Goal: Task Accomplishment & Management: Complete application form

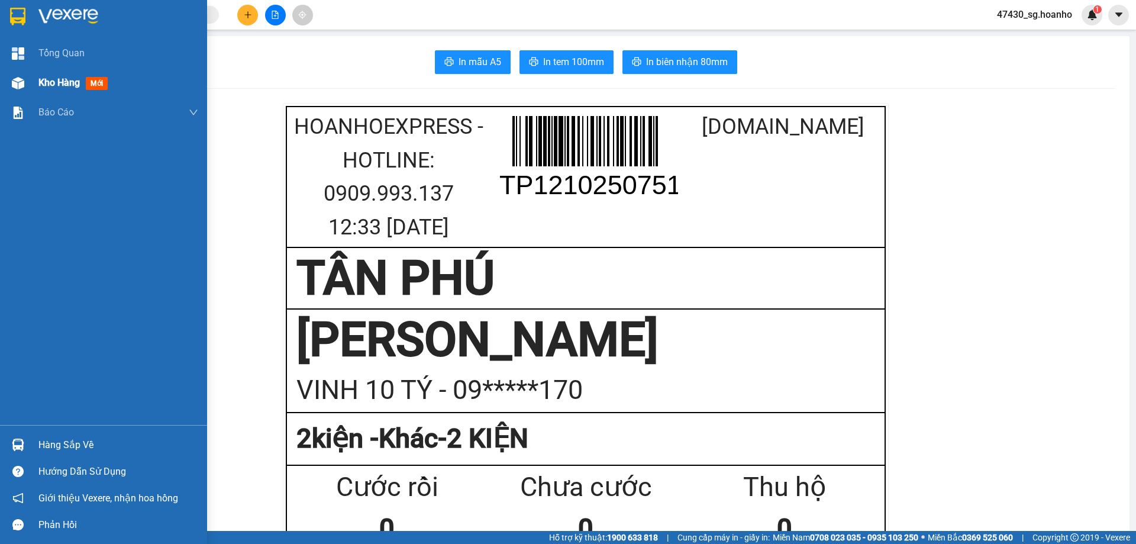
drag, startPoint x: 53, startPoint y: 80, endPoint x: 99, endPoint y: 79, distance: 46.1
click at [54, 80] on span "Kho hàng" at bounding box center [58, 82] width 41 height 11
click at [56, 80] on span "Kho hàng" at bounding box center [58, 82] width 41 height 11
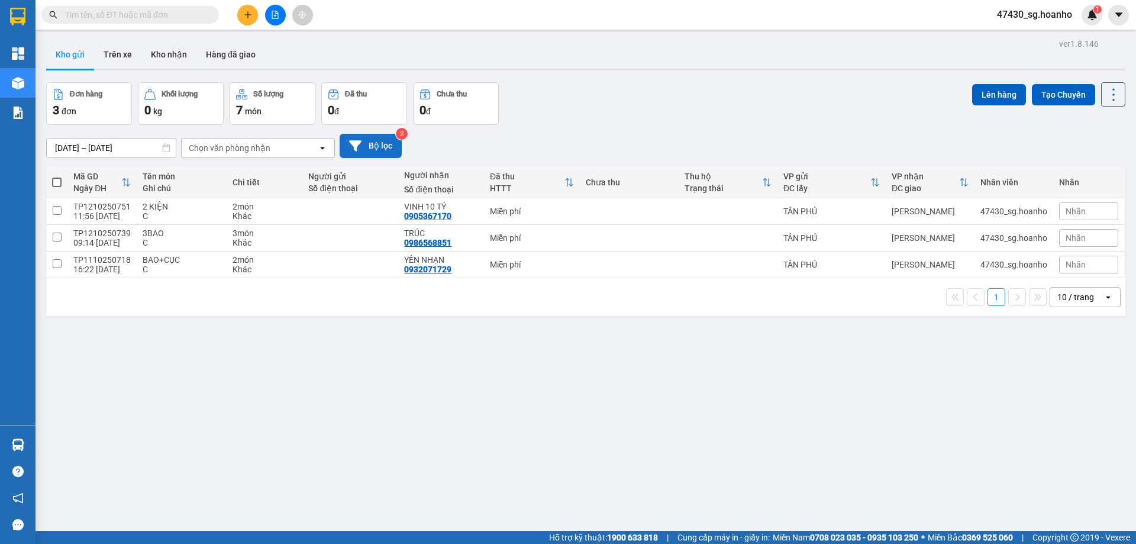
click at [368, 148] on button "Bộ lọc" at bounding box center [371, 146] width 62 height 24
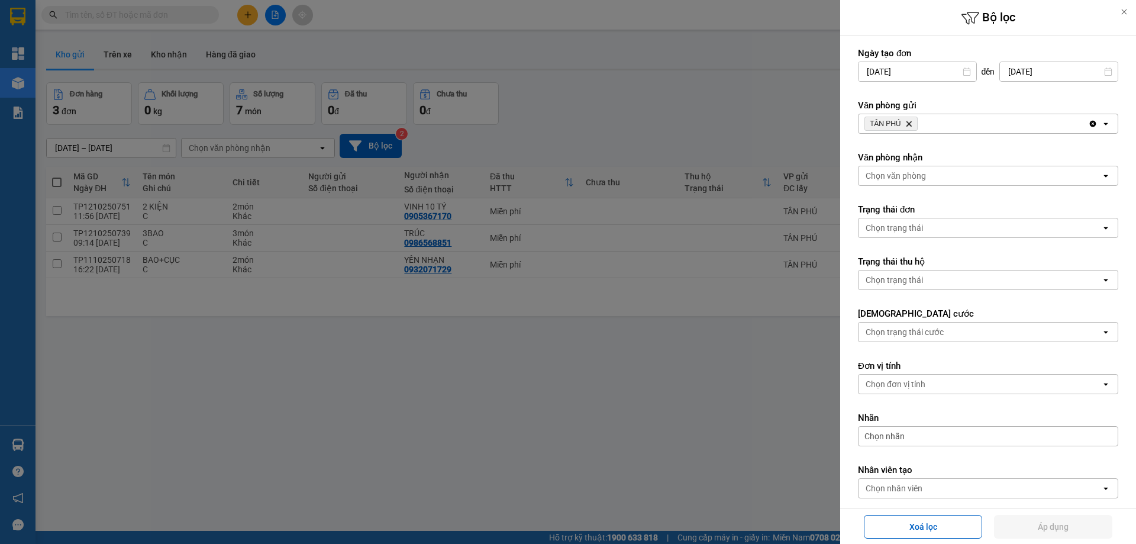
click at [905, 123] on span "TÂN PHÚ Delete" at bounding box center [890, 124] width 53 height 14
click at [906, 124] on icon "Delete" at bounding box center [908, 123] width 7 height 7
click at [906, 124] on div "Chọn văn phòng" at bounding box center [895, 124] width 60 height 12
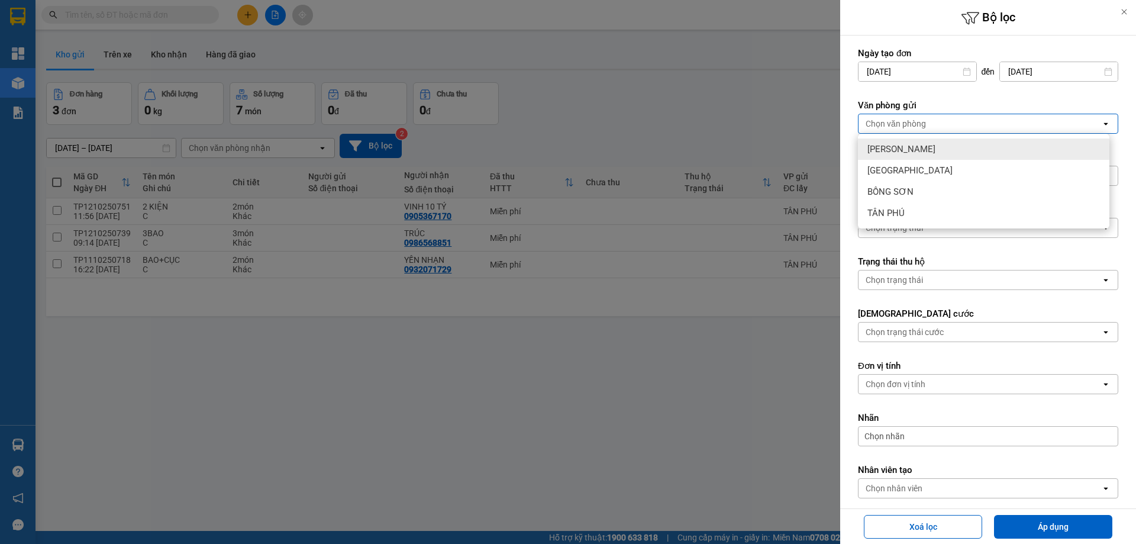
click at [887, 142] on div "[PERSON_NAME]" at bounding box center [983, 148] width 251 height 21
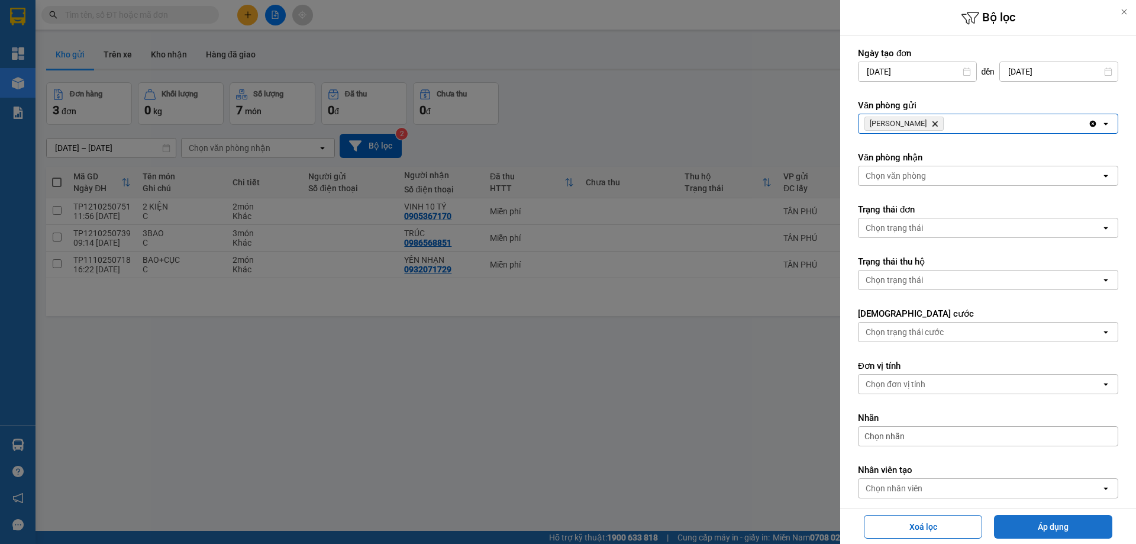
click at [1051, 531] on button "Áp dụng" at bounding box center [1053, 527] width 118 height 24
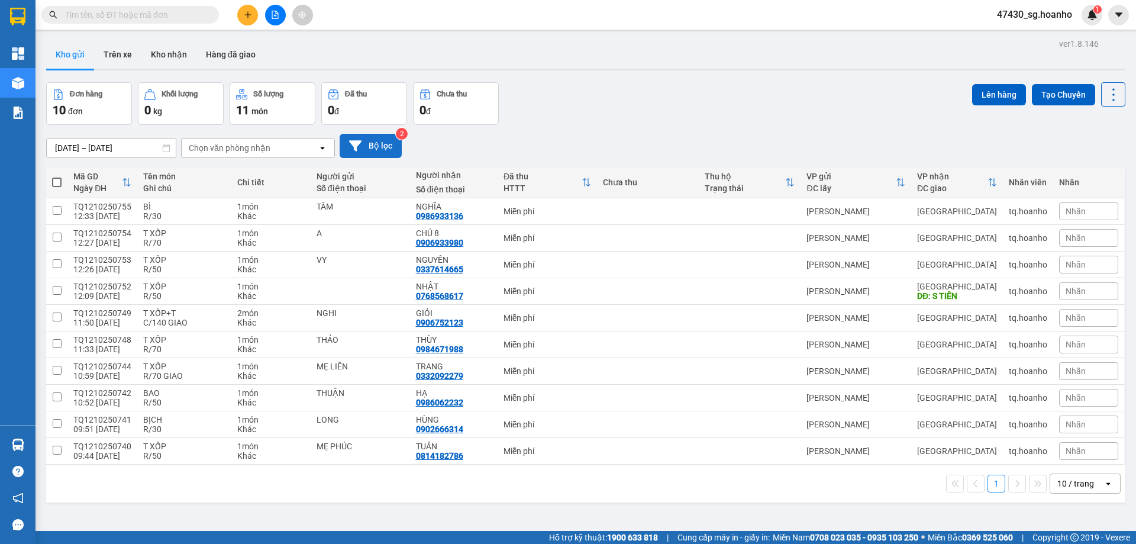
click at [371, 152] on button "Bộ lọc" at bounding box center [371, 146] width 62 height 24
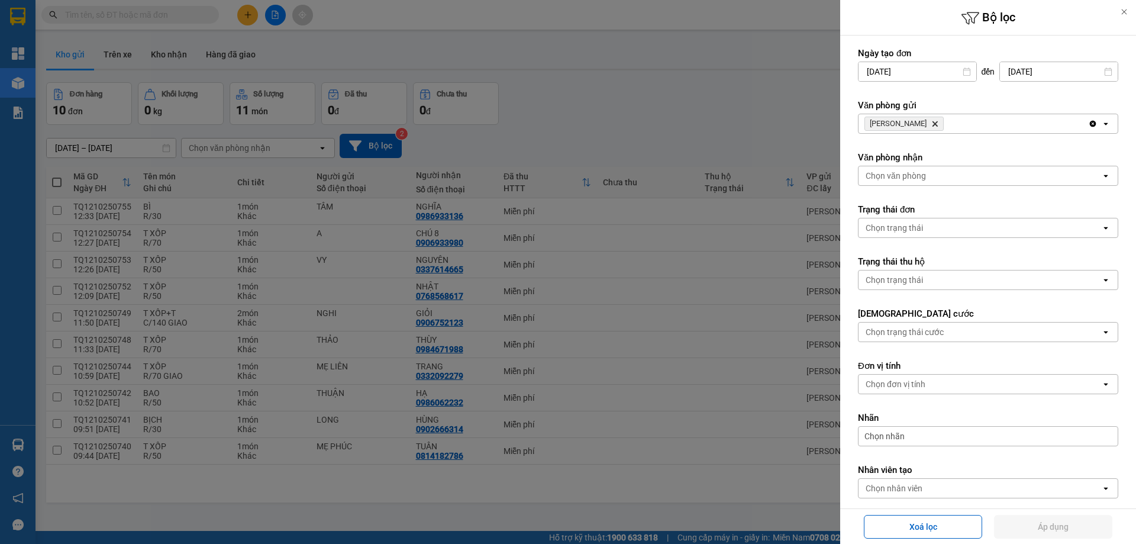
click at [932, 124] on icon "TAM QUAN, close by backspace" at bounding box center [934, 123] width 5 height 5
click at [911, 125] on div "Chọn văn phòng" at bounding box center [895, 124] width 60 height 12
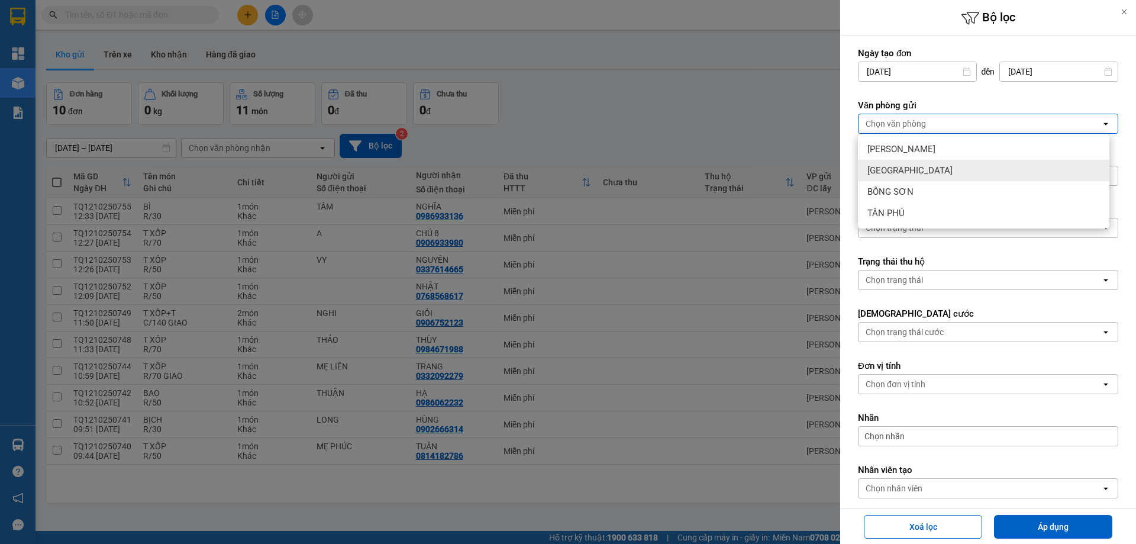
click at [898, 166] on span "[GEOGRAPHIC_DATA]" at bounding box center [909, 170] width 85 height 12
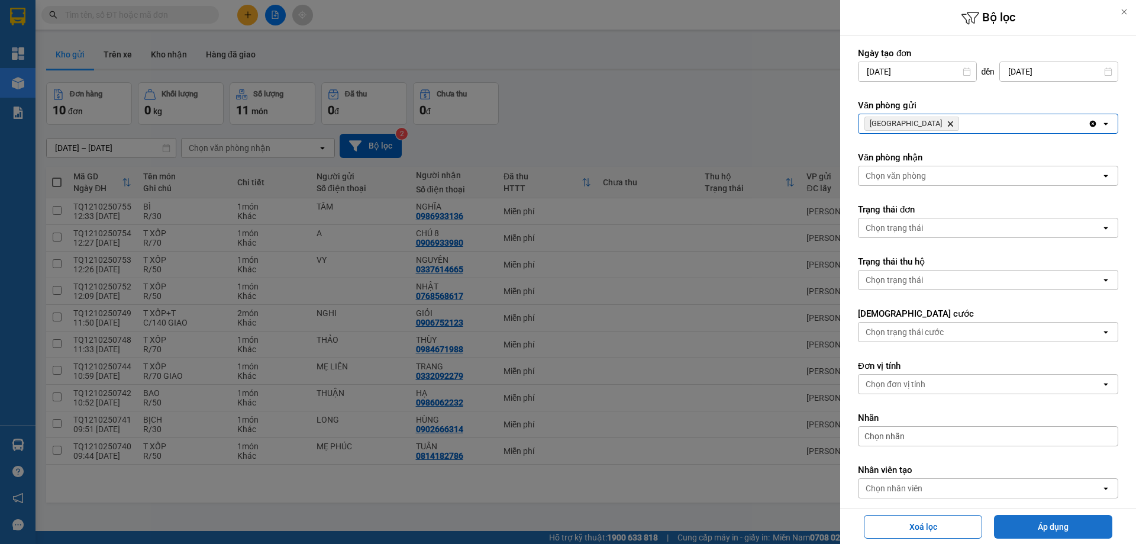
click at [1050, 528] on button "Áp dụng" at bounding box center [1053, 527] width 118 height 24
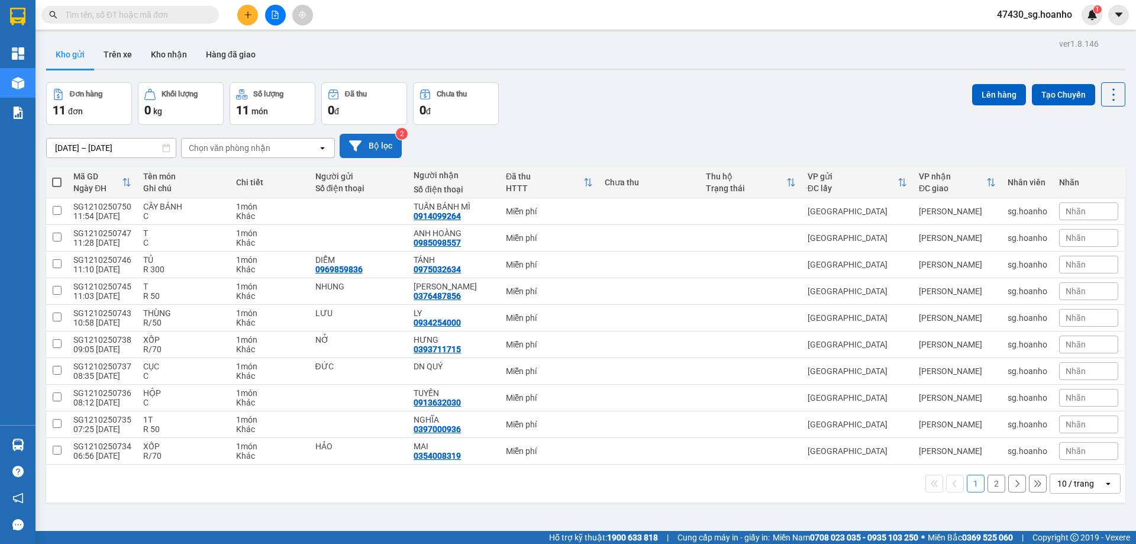
click at [392, 148] on button "Bộ lọc" at bounding box center [371, 146] width 62 height 24
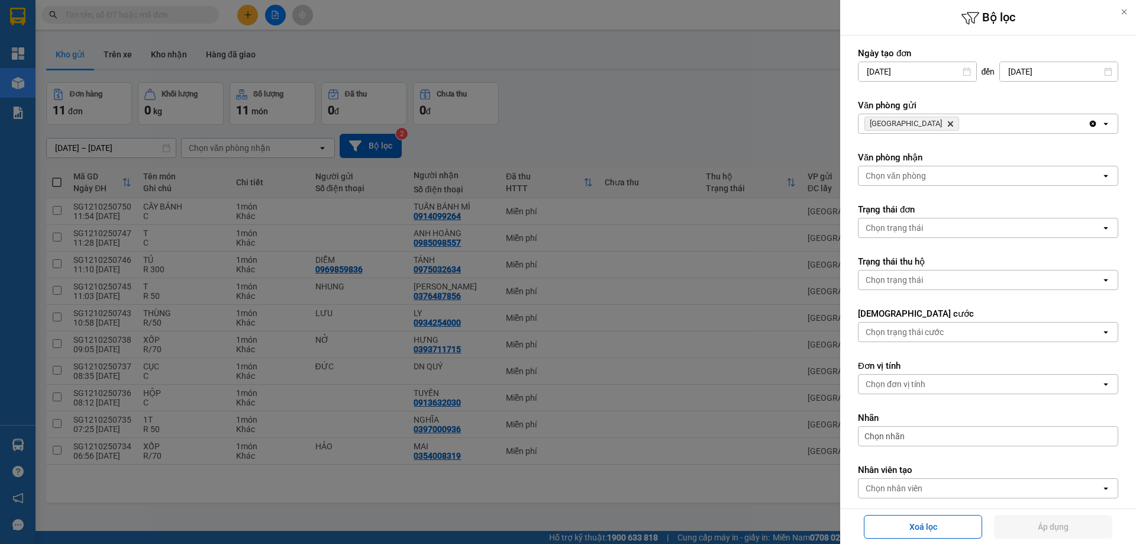
click at [948, 124] on icon "SÀI GÒN, close by backspace" at bounding box center [950, 123] width 5 height 5
click at [908, 123] on div "Chọn văn phòng" at bounding box center [895, 124] width 60 height 12
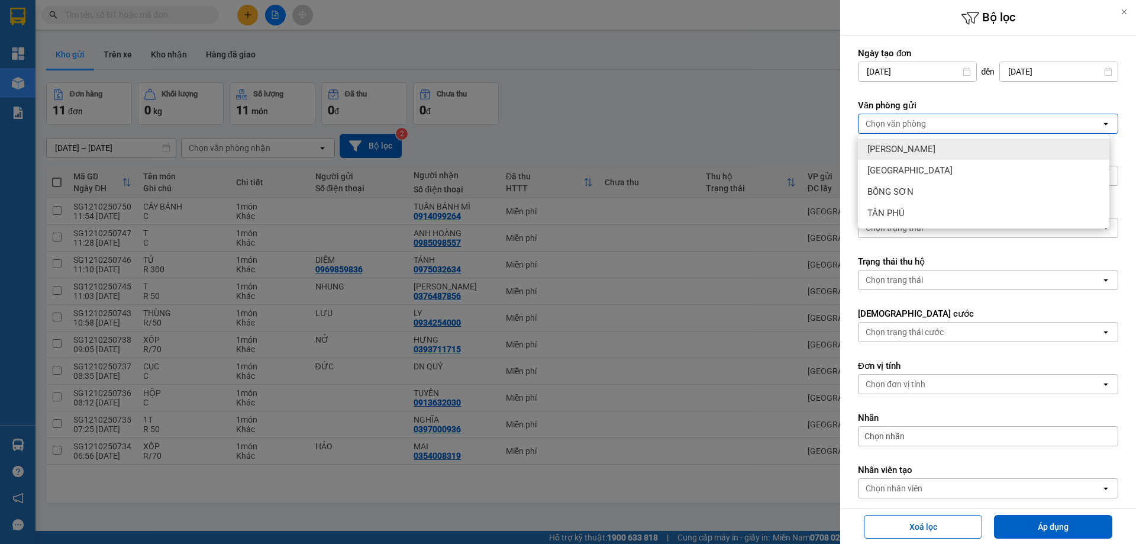
click at [892, 144] on span "[PERSON_NAME]" at bounding box center [901, 149] width 68 height 12
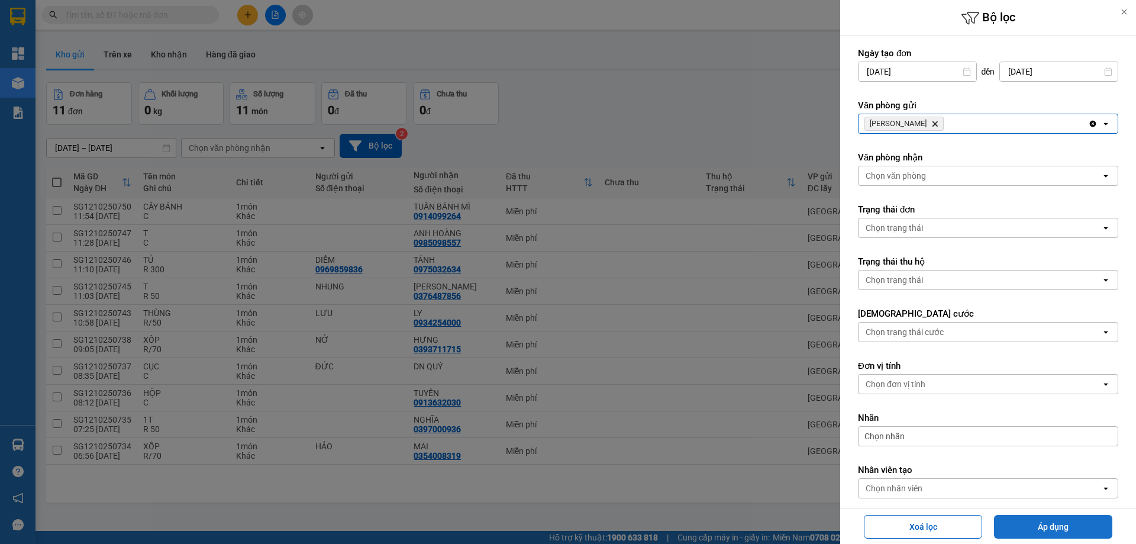
click at [1033, 527] on button "Áp dụng" at bounding box center [1053, 527] width 118 height 24
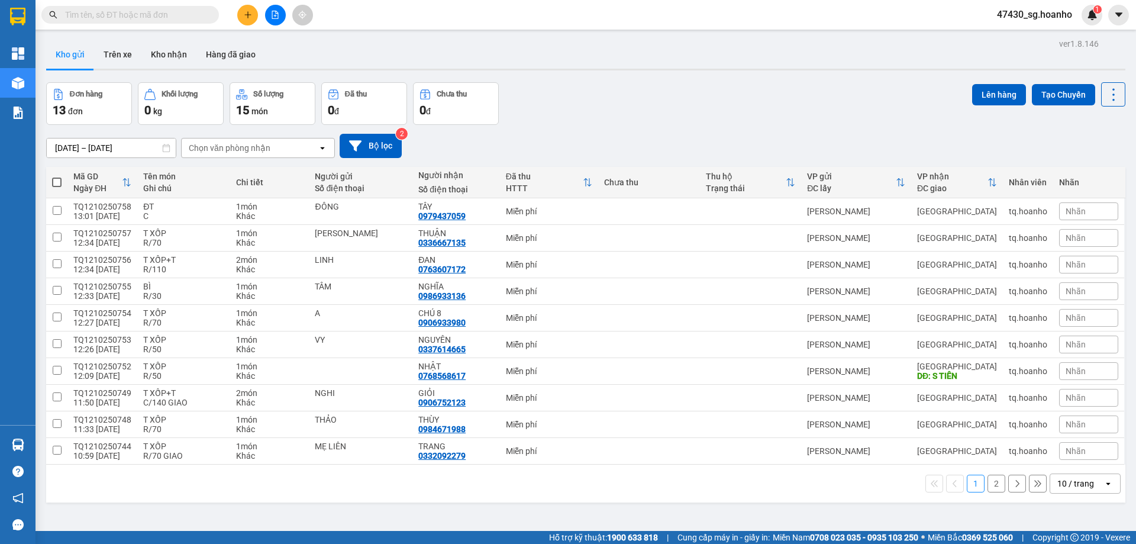
click at [139, 18] on input "text" at bounding box center [135, 14] width 140 height 13
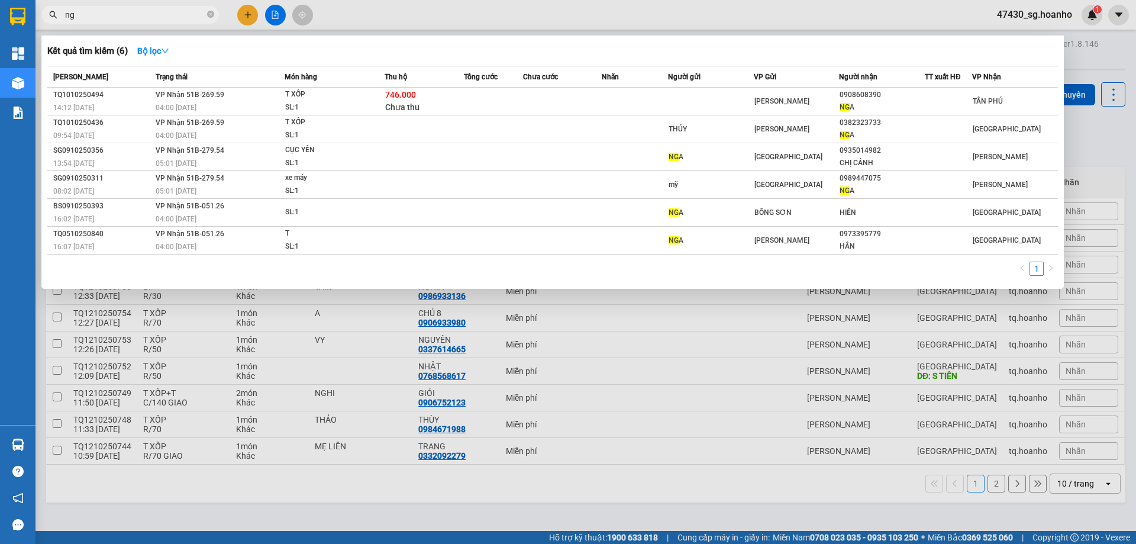
type input "n"
type input "khoa"
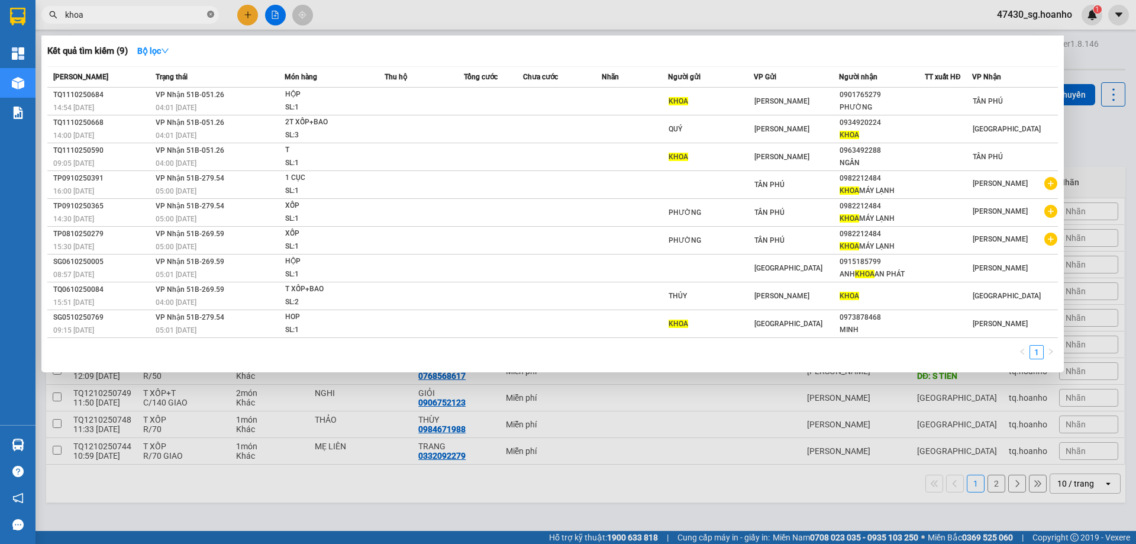
click at [209, 17] on icon "close-circle" at bounding box center [210, 14] width 7 height 7
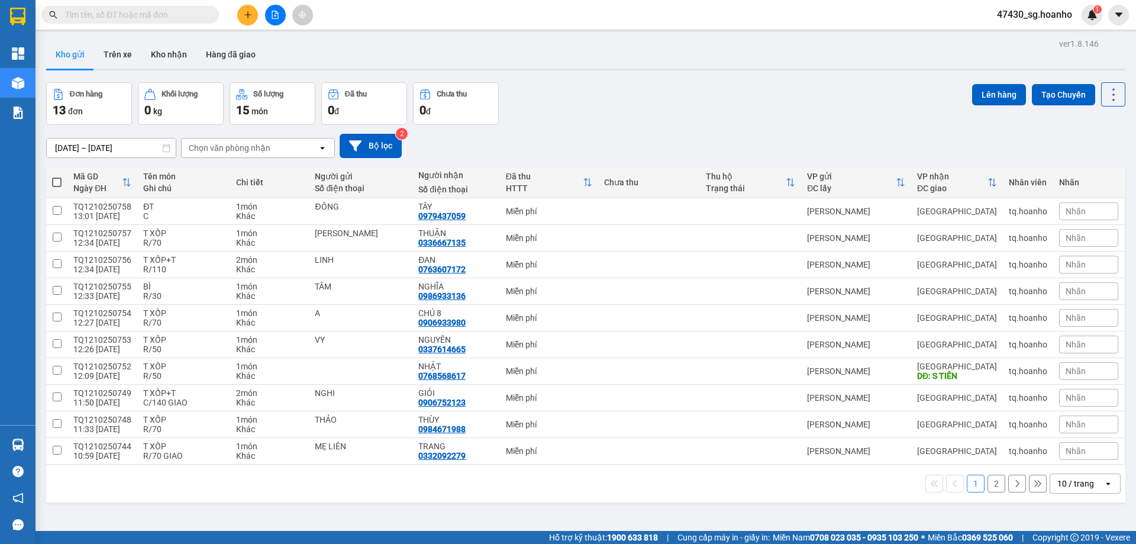
click at [256, 20] on button at bounding box center [247, 15] width 21 height 21
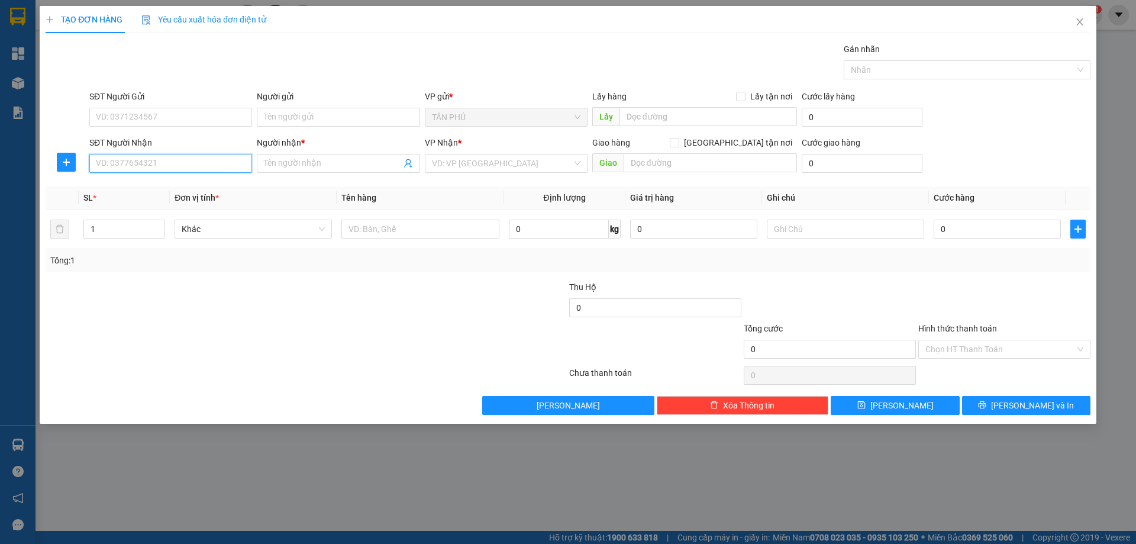
click at [210, 163] on input "SĐT Người Nhận" at bounding box center [170, 163] width 163 height 19
type input "0906560567"
click at [212, 189] on div "0906560567 - A TOÀN" at bounding box center [170, 186] width 148 height 13
type input "A TOÀN"
type input "0906560567"
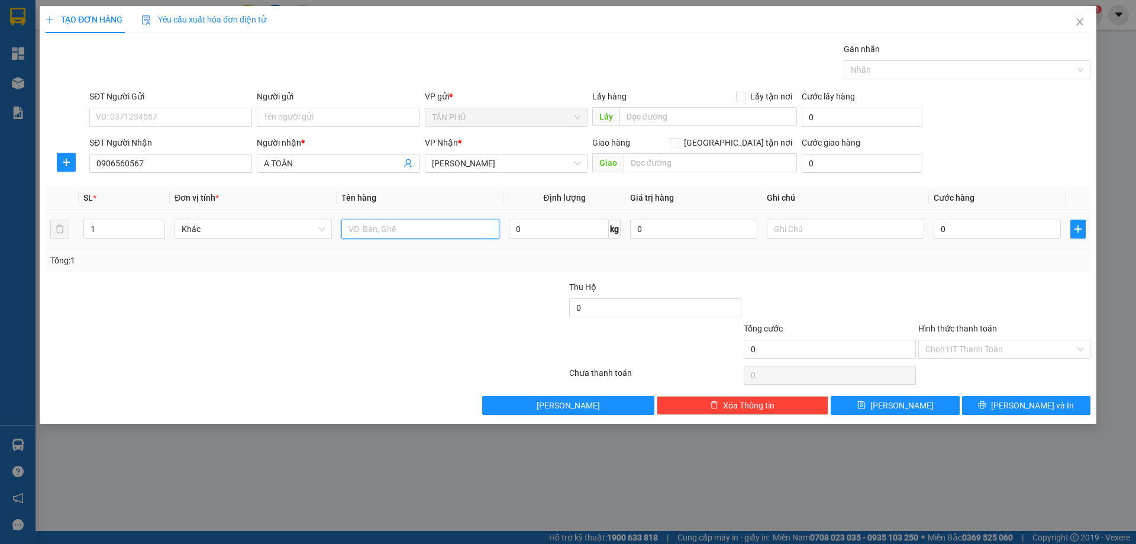
click at [361, 231] on input "text" at bounding box center [419, 228] width 157 height 19
type input "hop"
click at [631, 160] on input "text" at bounding box center [709, 162] width 173 height 19
type input "phú tài"
click at [804, 237] on input "text" at bounding box center [845, 228] width 157 height 19
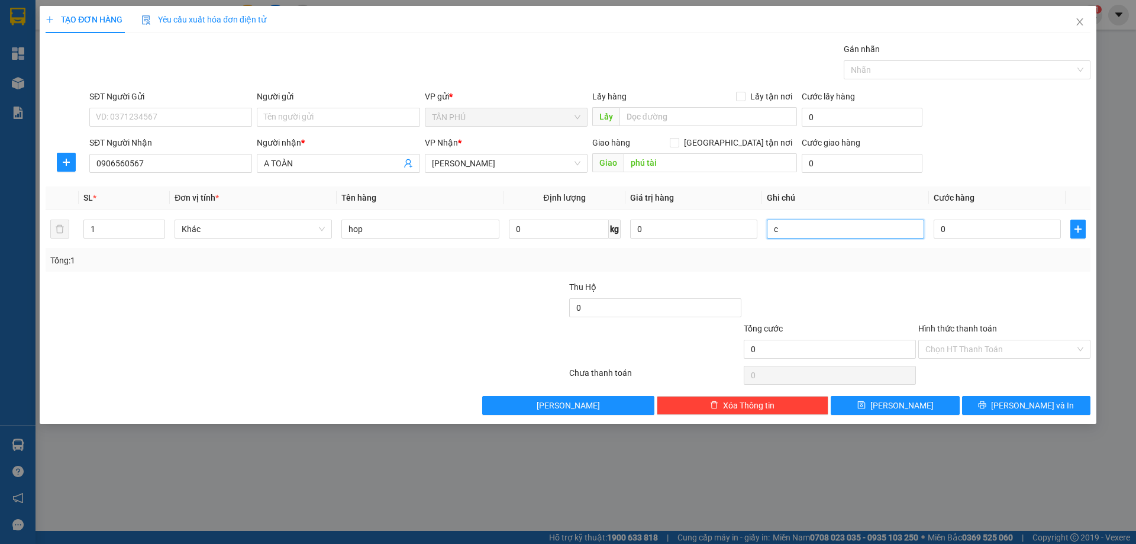
type input "c"
click at [930, 332] on label "Hình thức thanh toán" at bounding box center [957, 328] width 79 height 9
click at [930, 340] on input "Hình thức thanh toán" at bounding box center [1000, 349] width 150 height 18
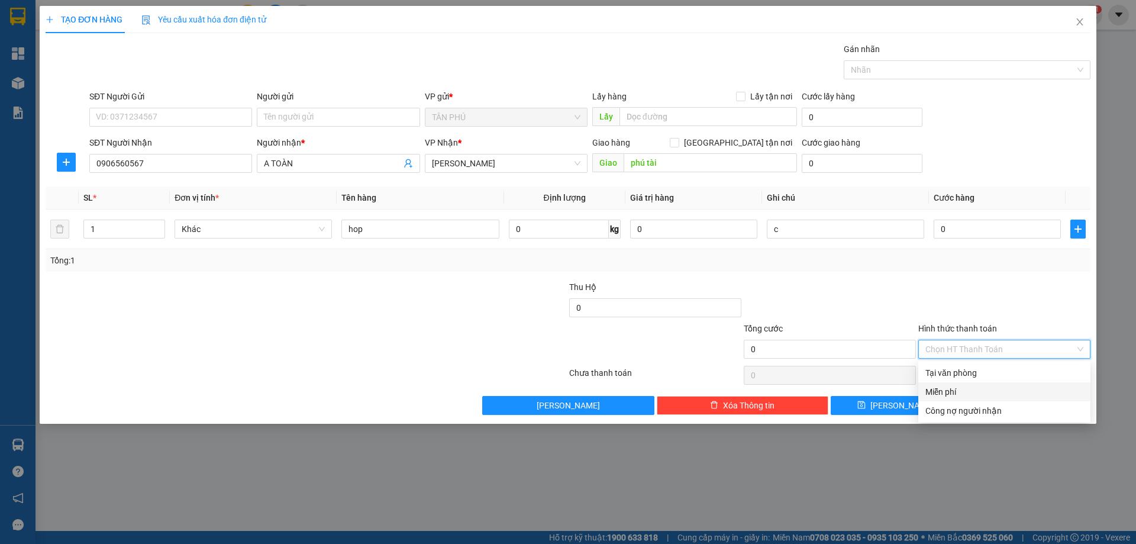
click at [949, 392] on div "Miễn phí" at bounding box center [1004, 391] width 158 height 13
click at [979, 409] on button "Lưu và In" at bounding box center [1026, 405] width 128 height 19
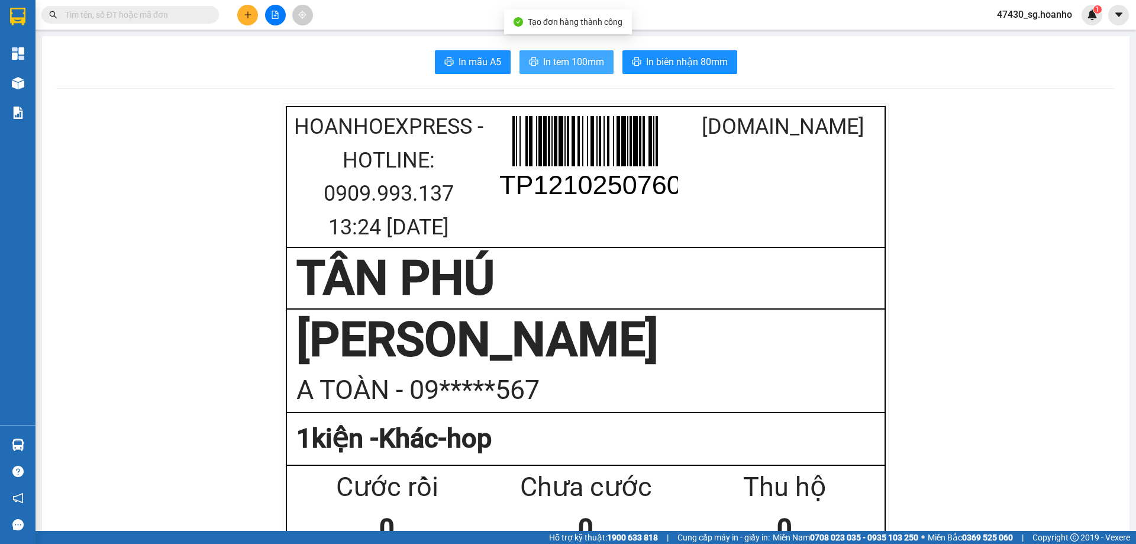
click at [581, 60] on span "In tem 100mm" at bounding box center [573, 61] width 61 height 15
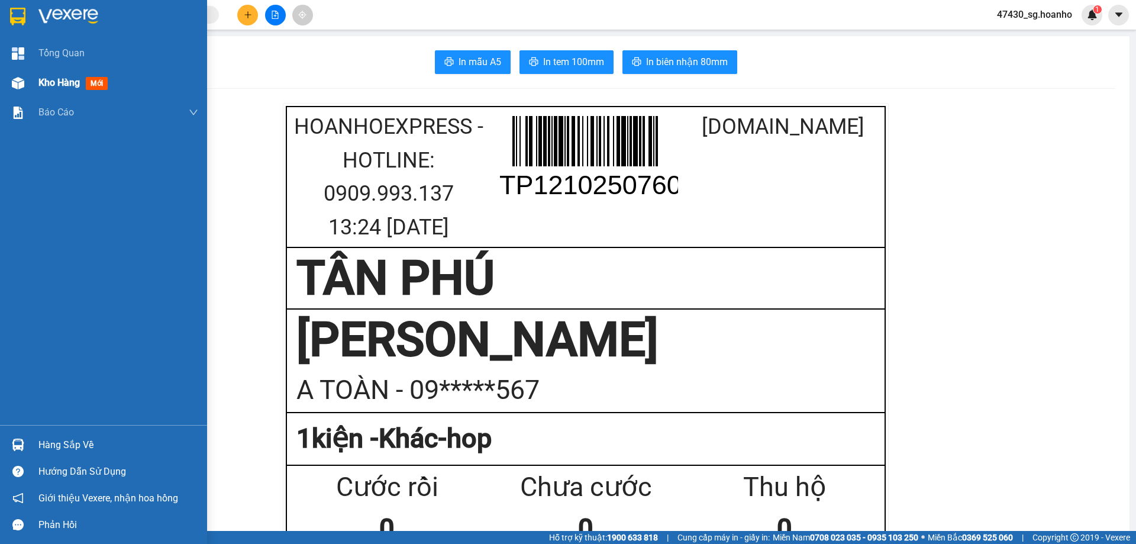
click at [77, 88] on span "Kho hàng" at bounding box center [58, 82] width 41 height 11
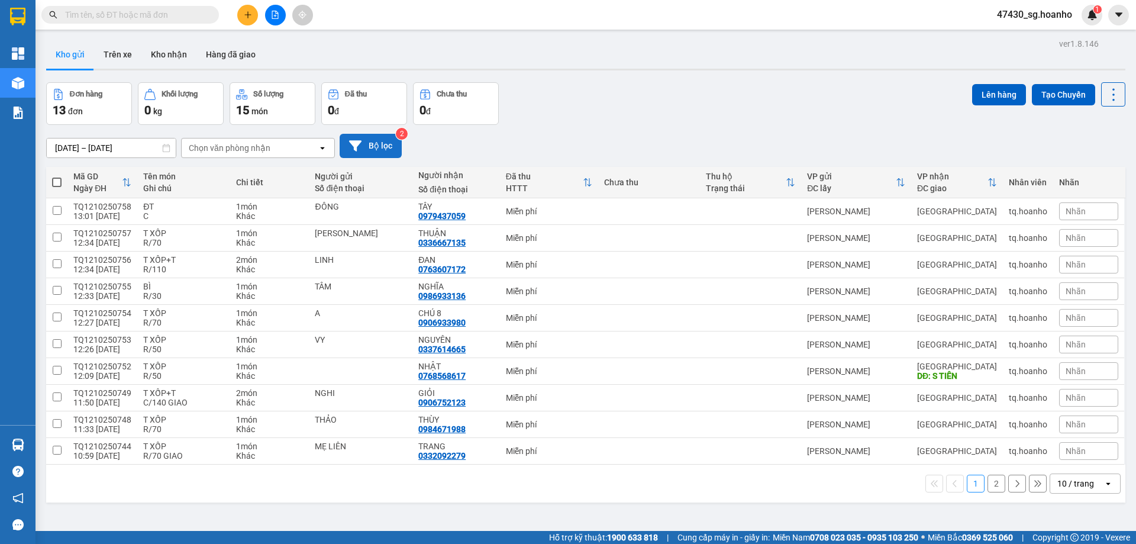
click at [367, 147] on button "Bộ lọc" at bounding box center [371, 146] width 62 height 24
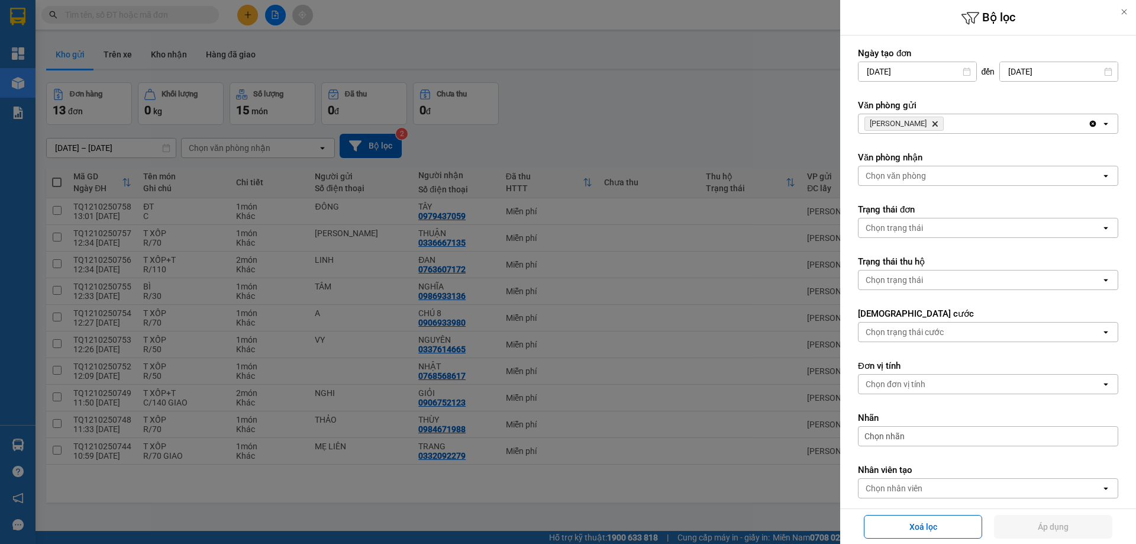
click at [932, 125] on icon "TAM QUAN, close by backspace" at bounding box center [934, 123] width 5 height 5
click at [913, 128] on div "Chọn văn phòng" at bounding box center [895, 124] width 60 height 12
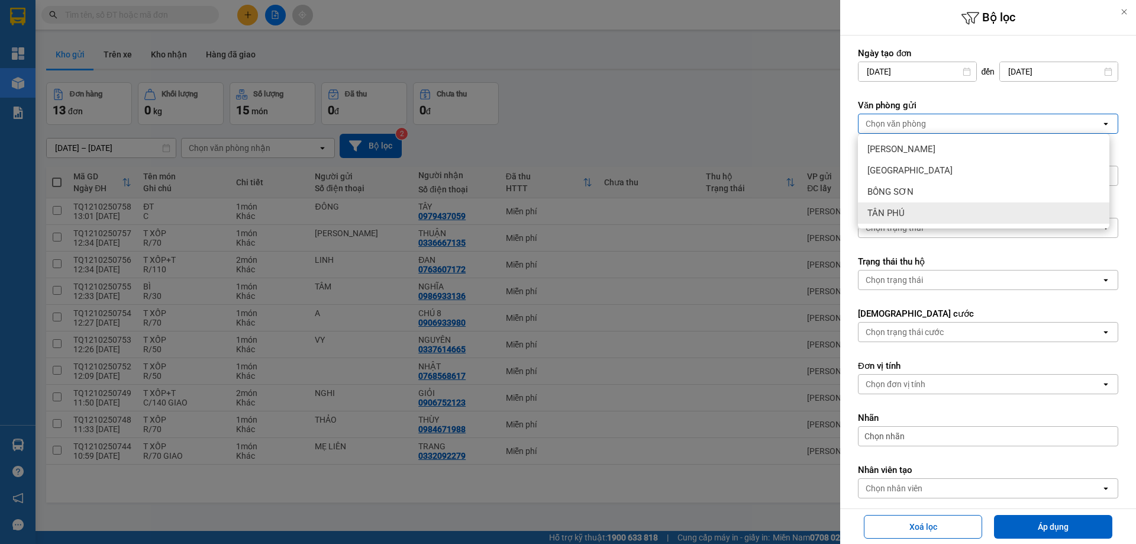
click at [915, 207] on div "TÂN PHÚ" at bounding box center [983, 212] width 251 height 21
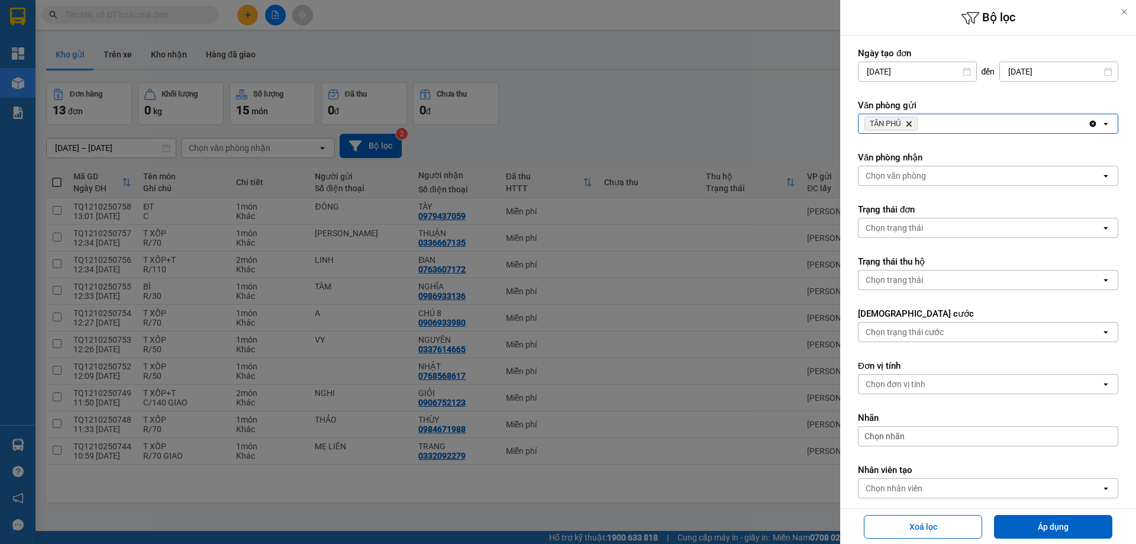
click at [912, 124] on icon "Delete" at bounding box center [908, 123] width 7 height 7
click at [910, 122] on div "Chọn văn phòng" at bounding box center [895, 124] width 60 height 12
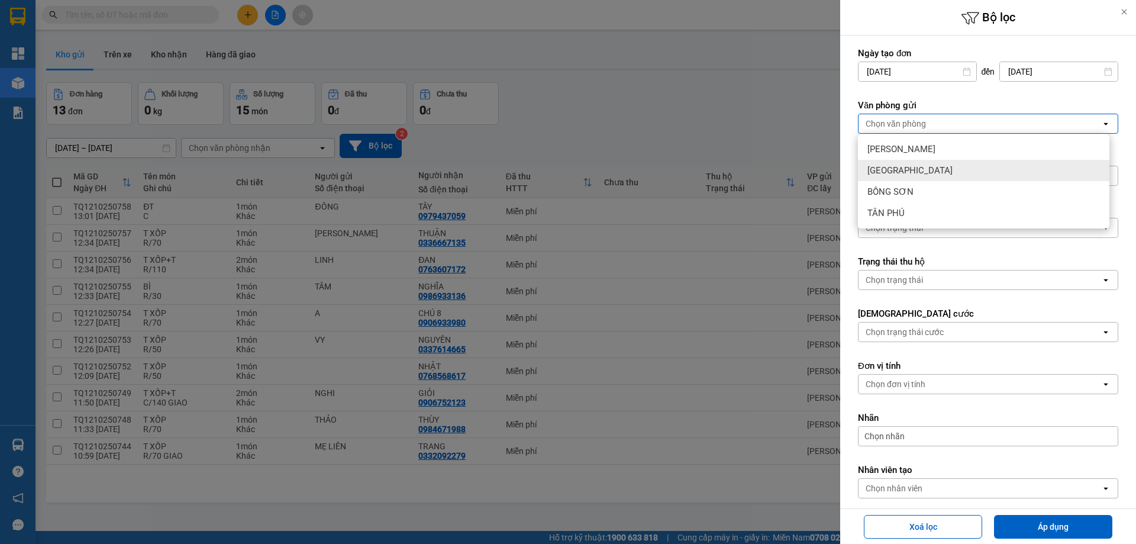
click at [898, 174] on span "[GEOGRAPHIC_DATA]" at bounding box center [909, 170] width 85 height 12
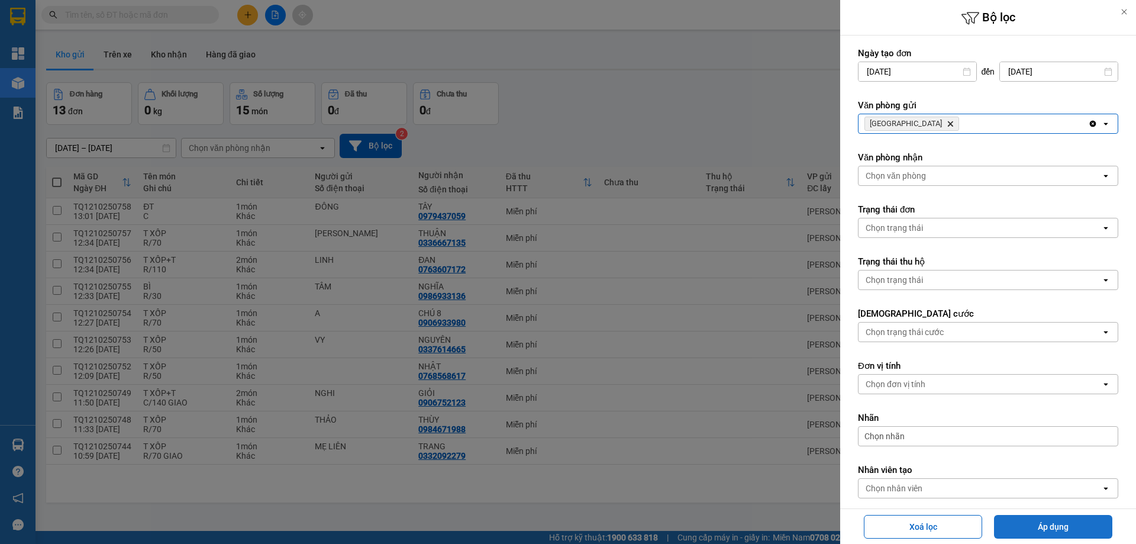
click at [1066, 531] on button "Áp dụng" at bounding box center [1053, 527] width 118 height 24
